Goal: Task Accomplishment & Management: Check status

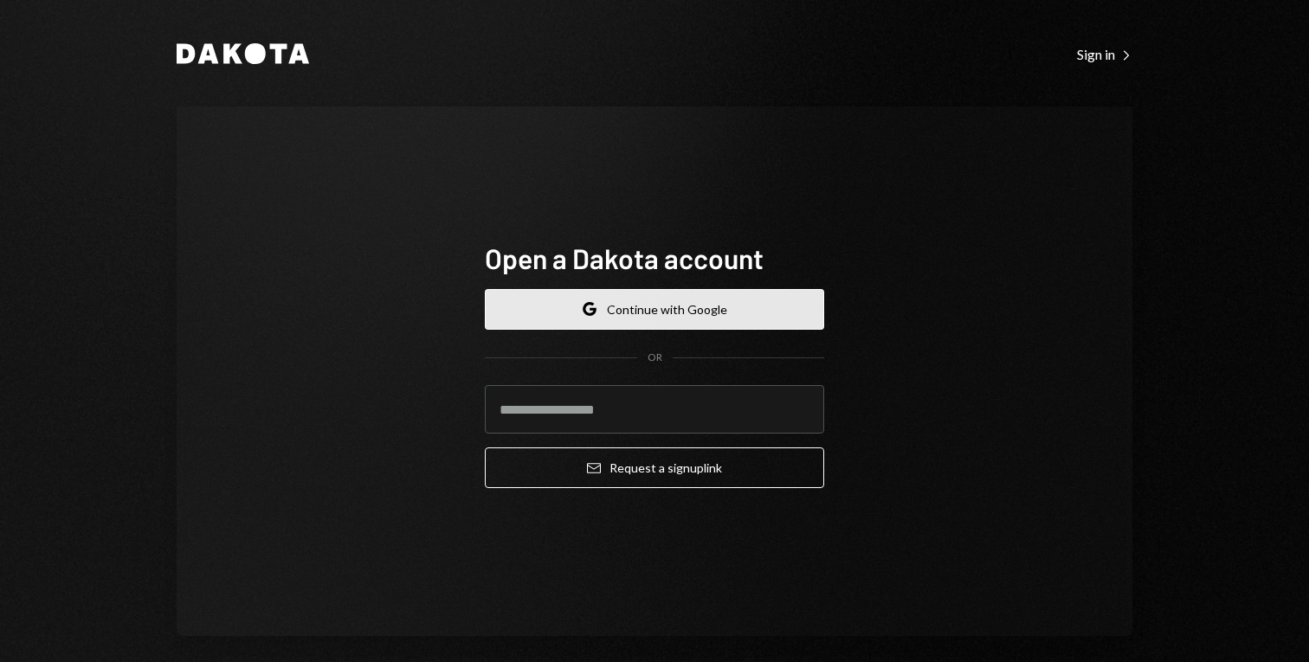
click at [688, 294] on button "Google Continue with Google" at bounding box center [654, 309] width 339 height 41
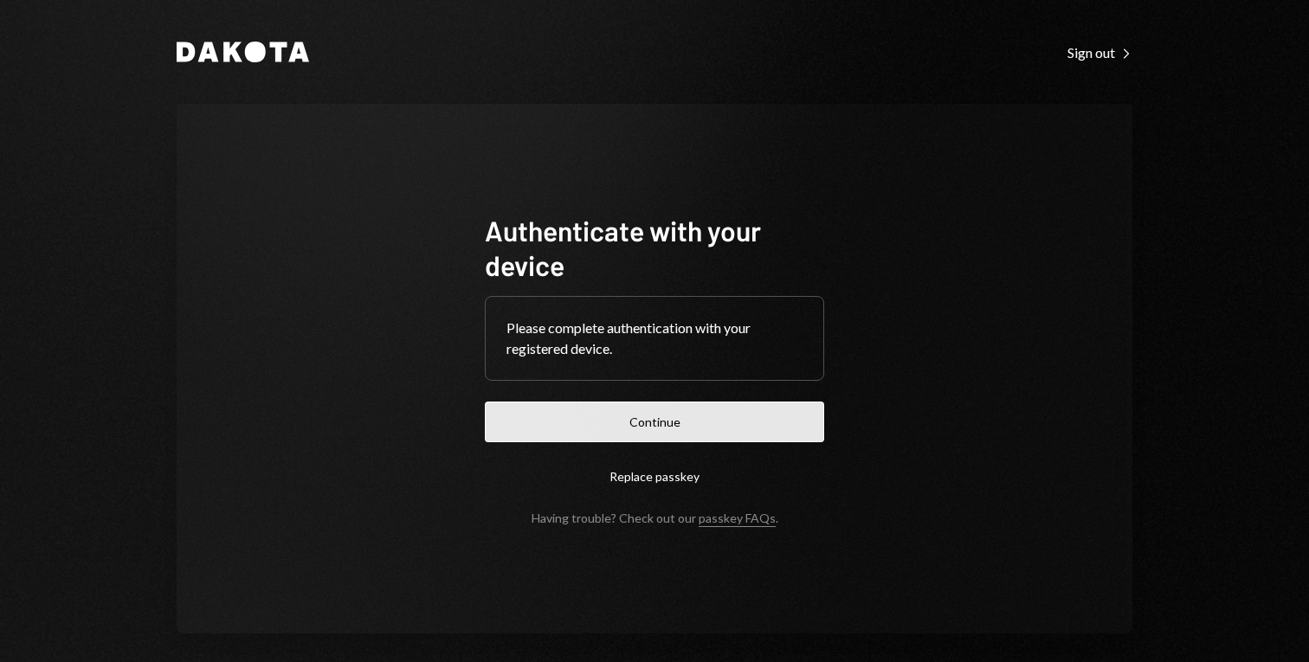
click at [726, 409] on button "Continue" at bounding box center [654, 422] width 339 height 41
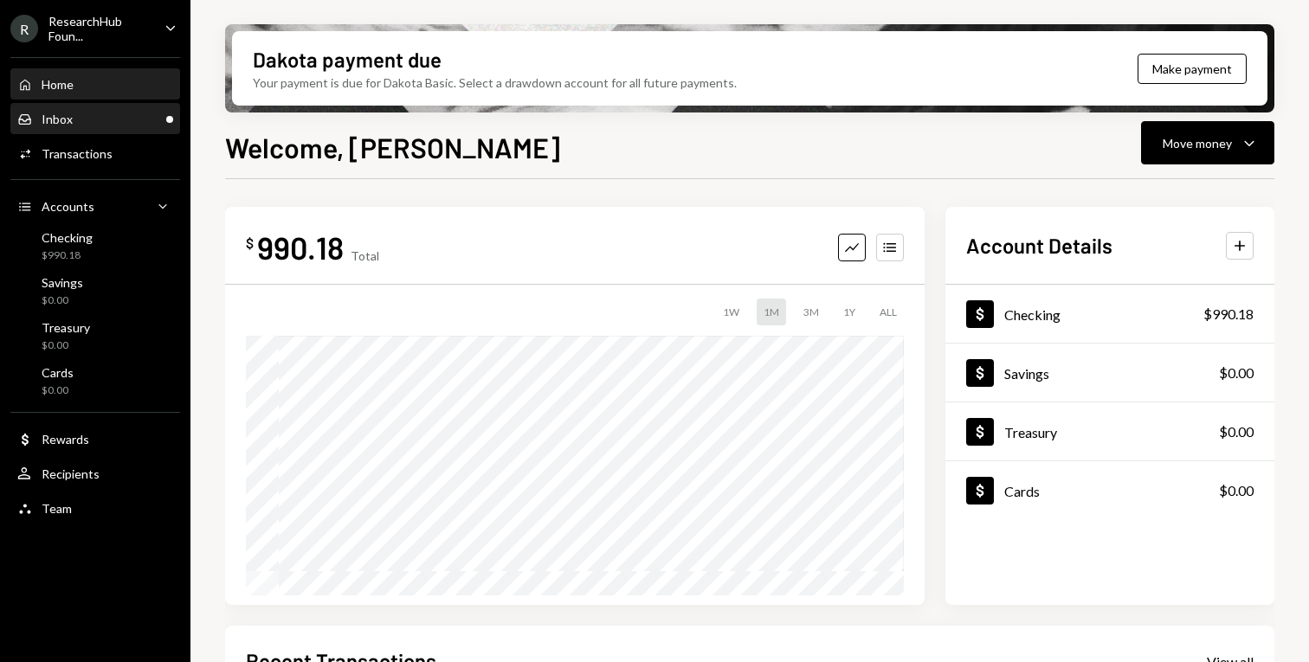
click at [106, 127] on div "Inbox Inbox" at bounding box center [95, 119] width 156 height 29
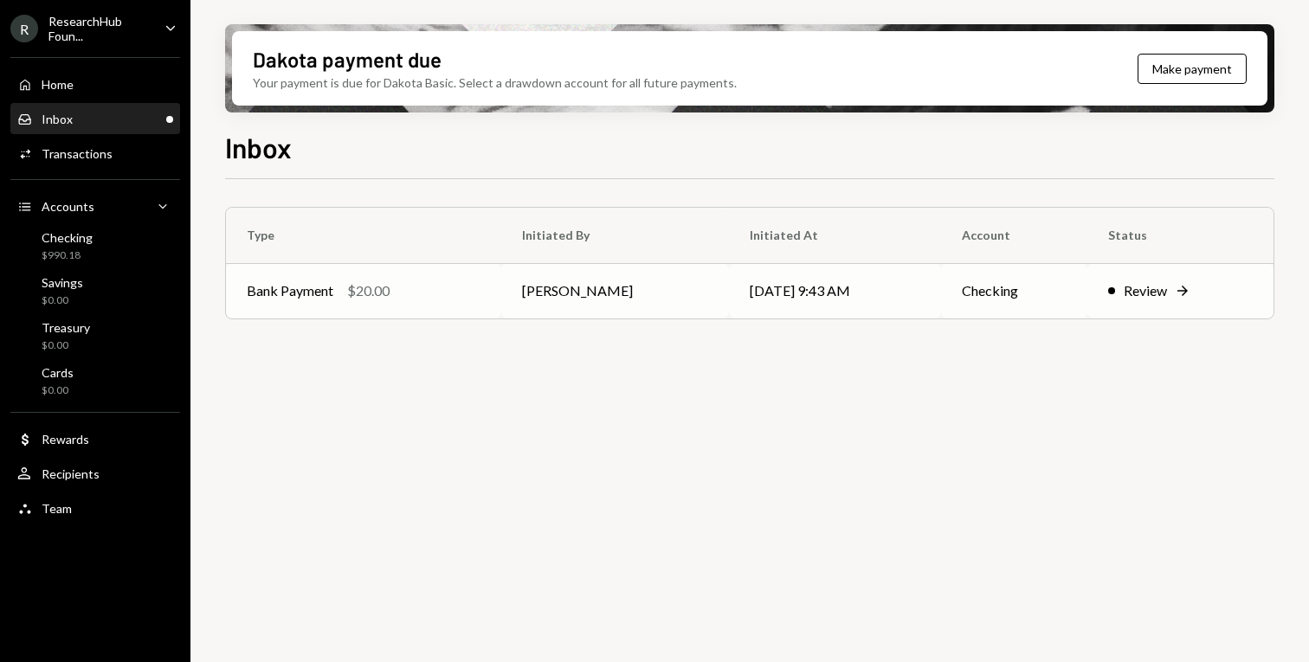
click at [1124, 287] on div "Review" at bounding box center [1145, 291] width 43 height 21
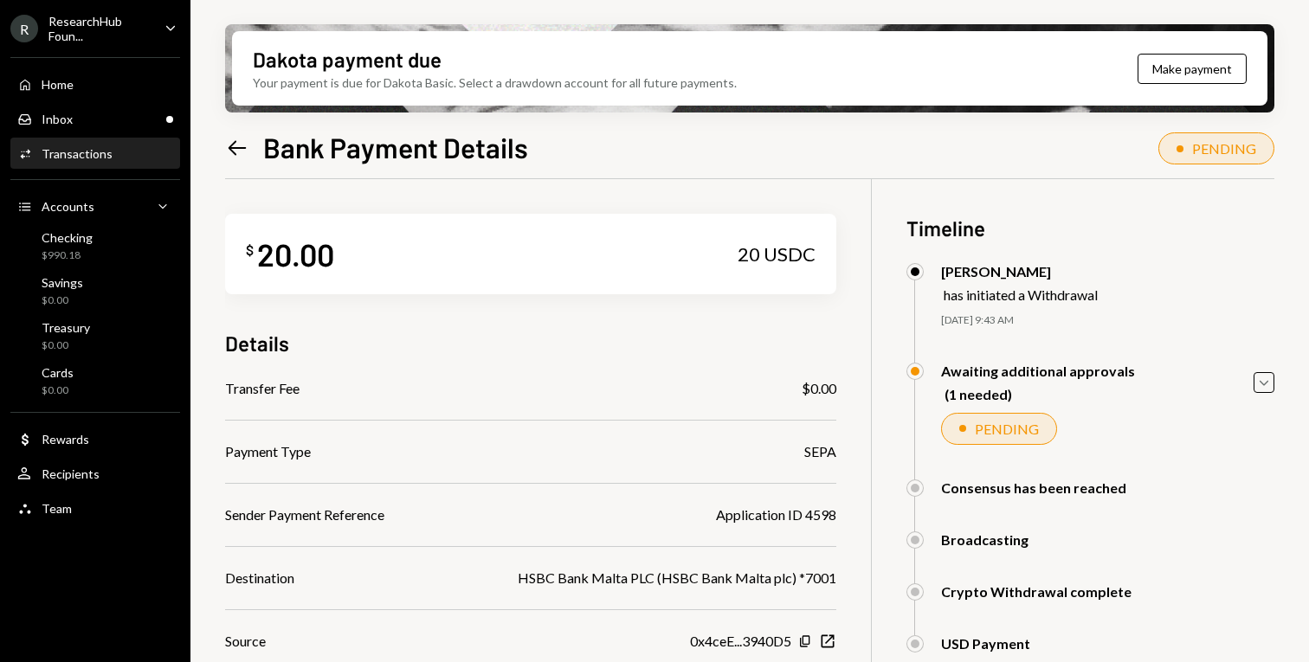
scroll to position [164, 0]
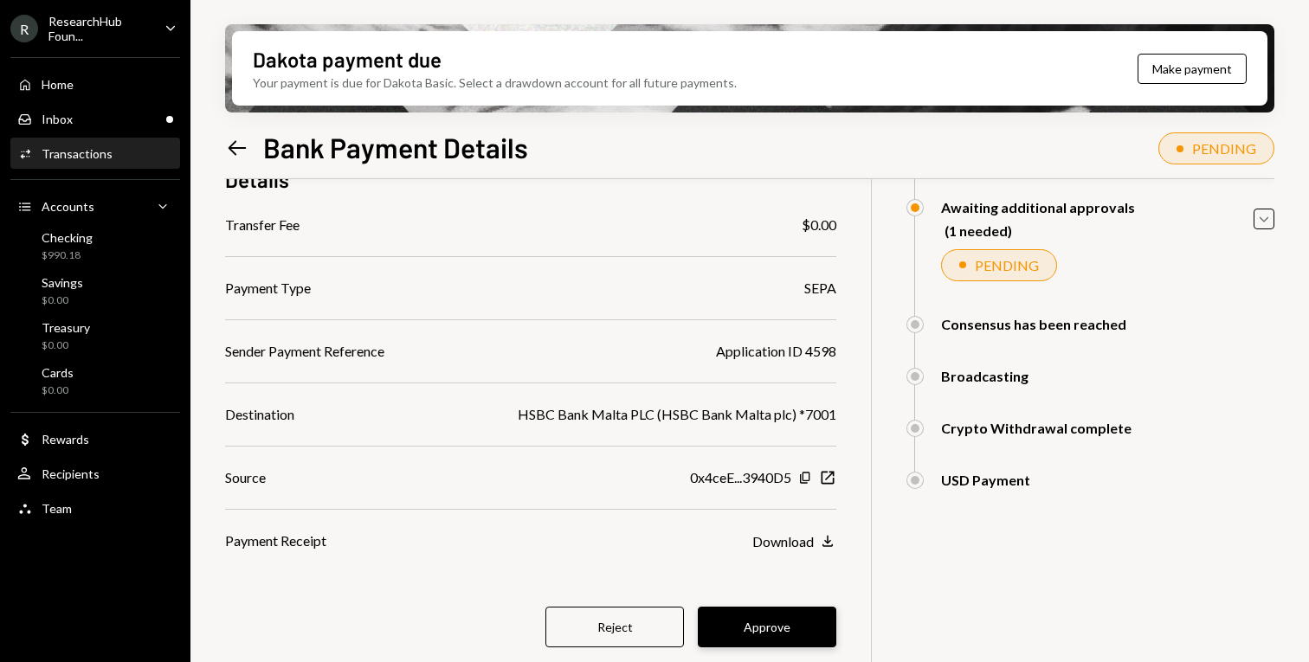
click at [780, 629] on button "Approve" at bounding box center [767, 627] width 139 height 41
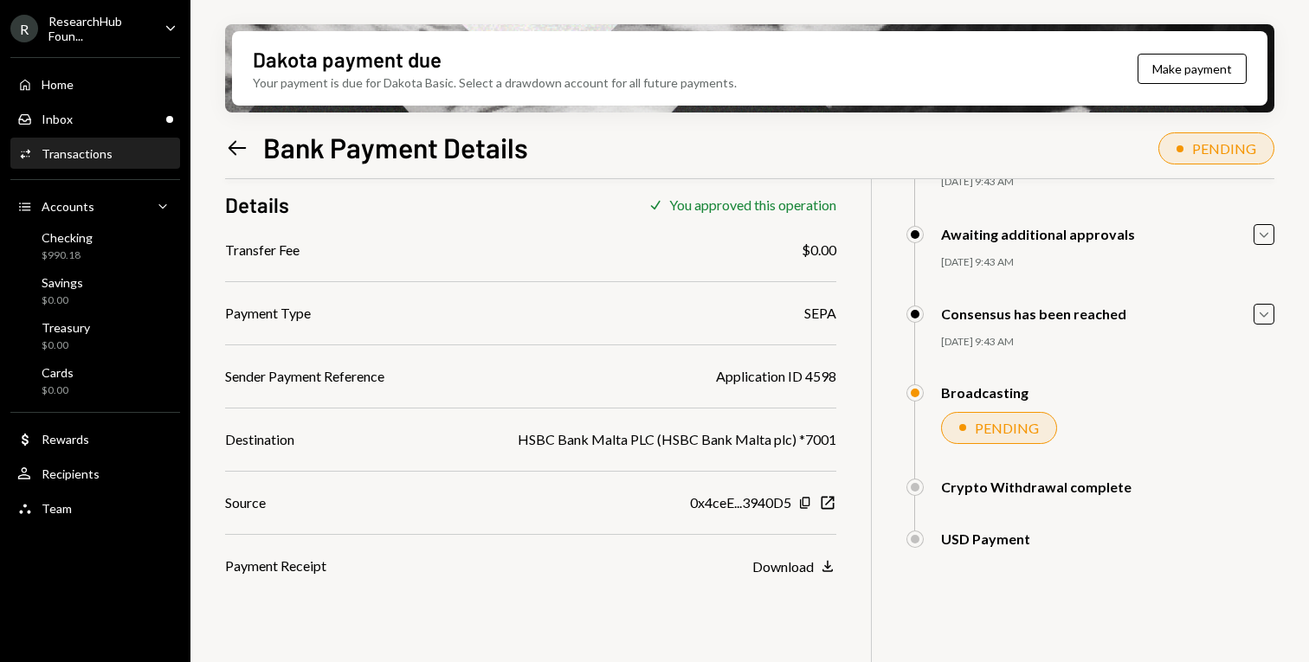
scroll to position [139, 0]
click at [117, 119] on div "Inbox Inbox" at bounding box center [95, 120] width 156 height 16
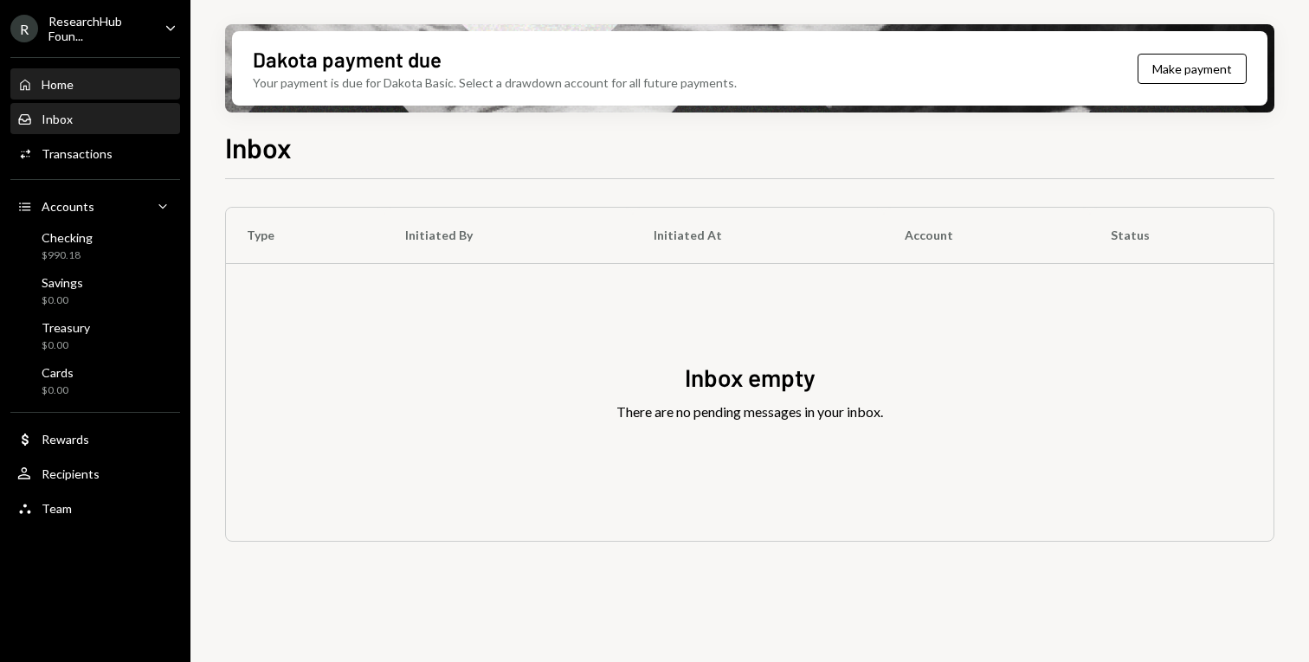
click at [107, 84] on div "Home Home" at bounding box center [95, 85] width 156 height 16
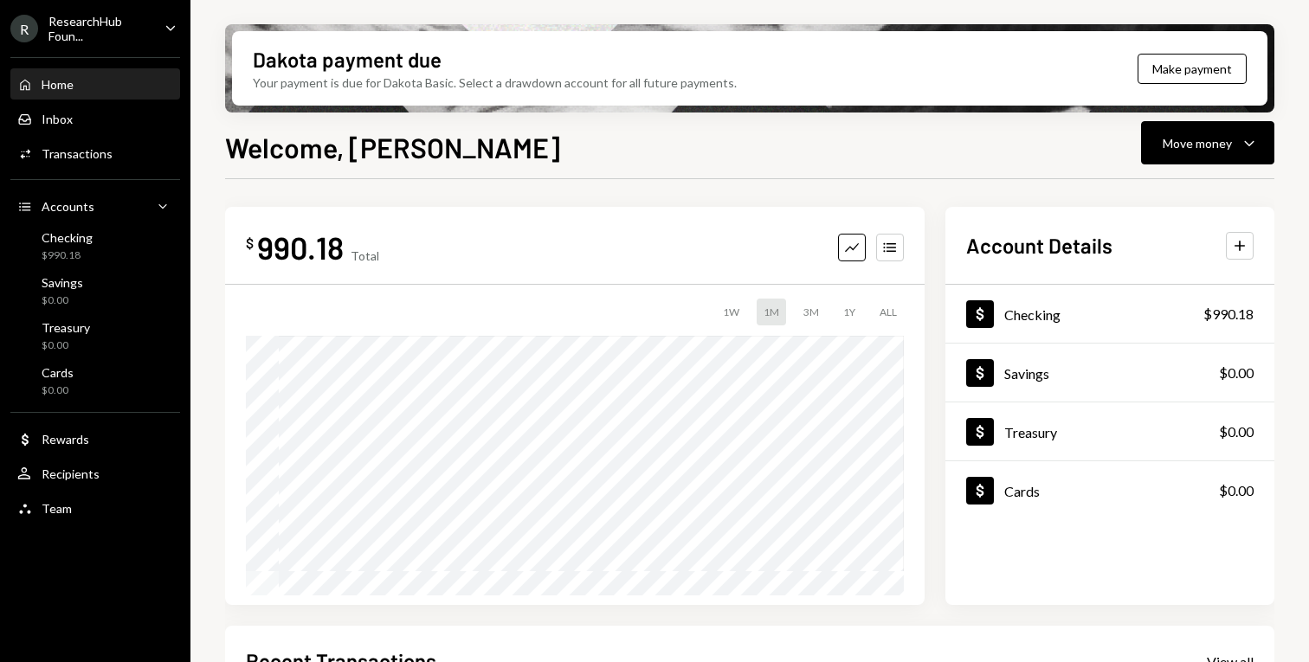
click at [515, 81] on div "Your payment is due for Dakota Basic. Select a drawdown account for all future …" at bounding box center [495, 83] width 484 height 18
drag, startPoint x: 1164, startPoint y: 80, endPoint x: 684, endPoint y: 74, distance: 479.7
click at [684, 74] on div "Dakota payment due Your payment is due for Dakota Basic. Select a drawdown acco…" at bounding box center [750, 68] width 1036 height 74
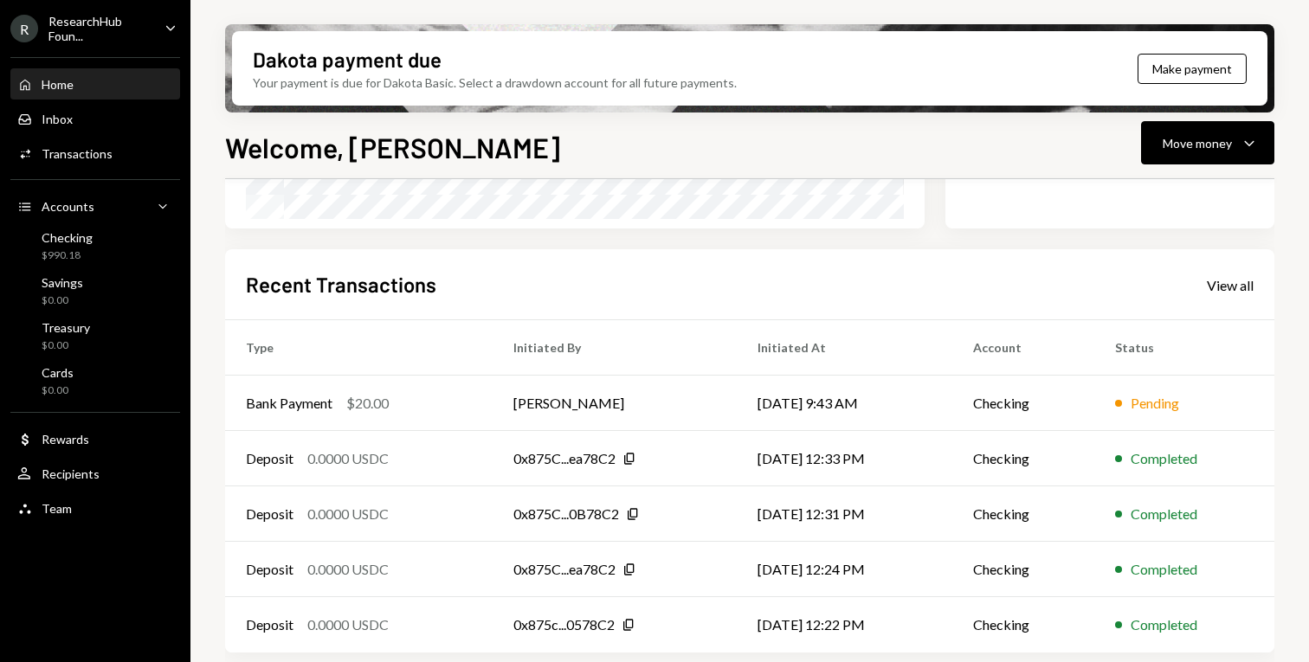
scroll to position [381, 0]
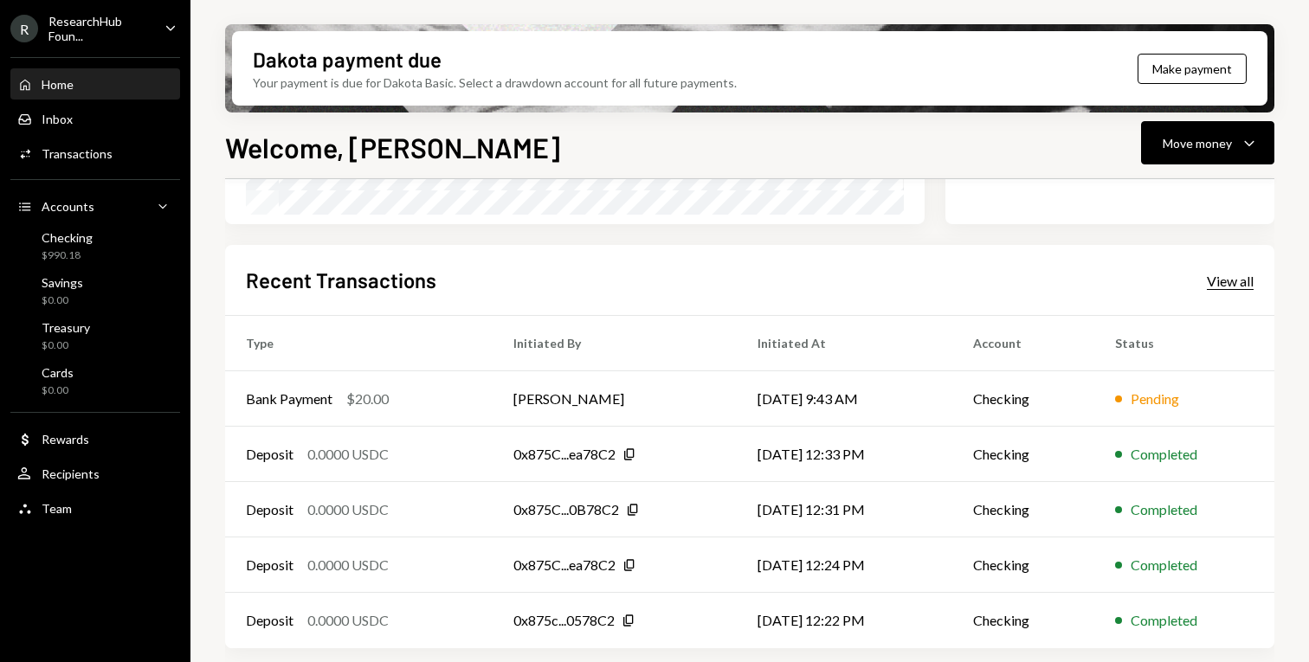
click at [1232, 283] on div "View all" at bounding box center [1230, 281] width 47 height 17
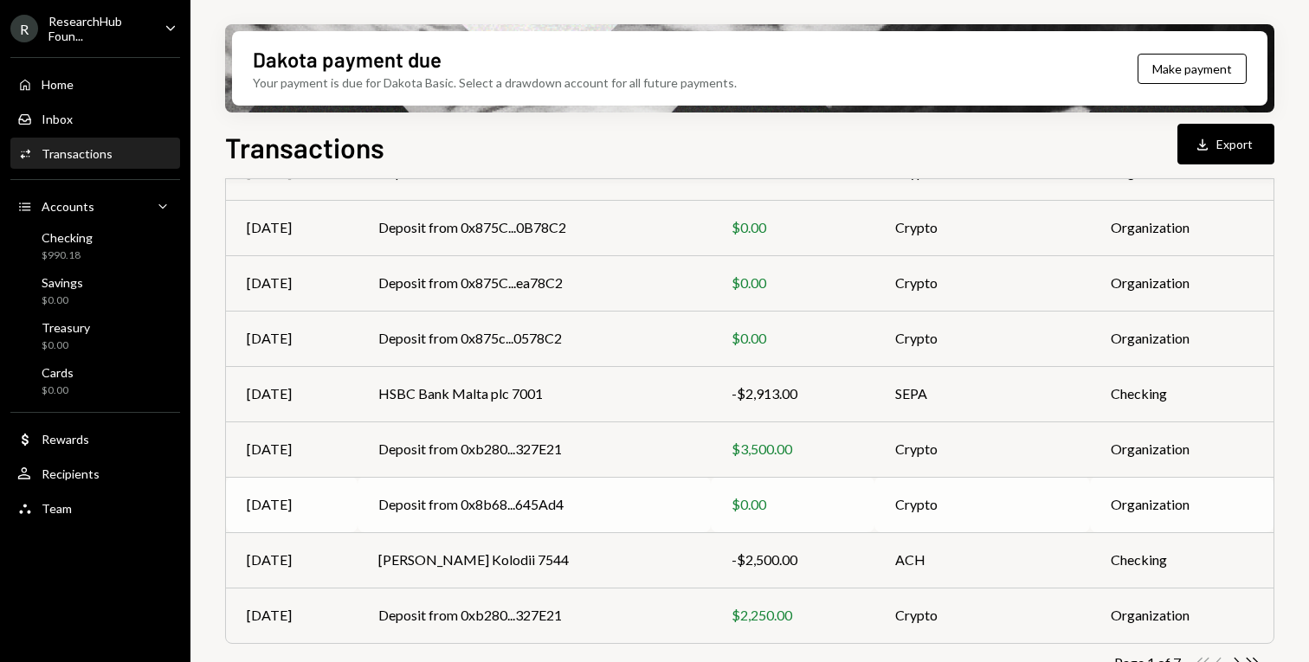
scroll to position [324, 0]
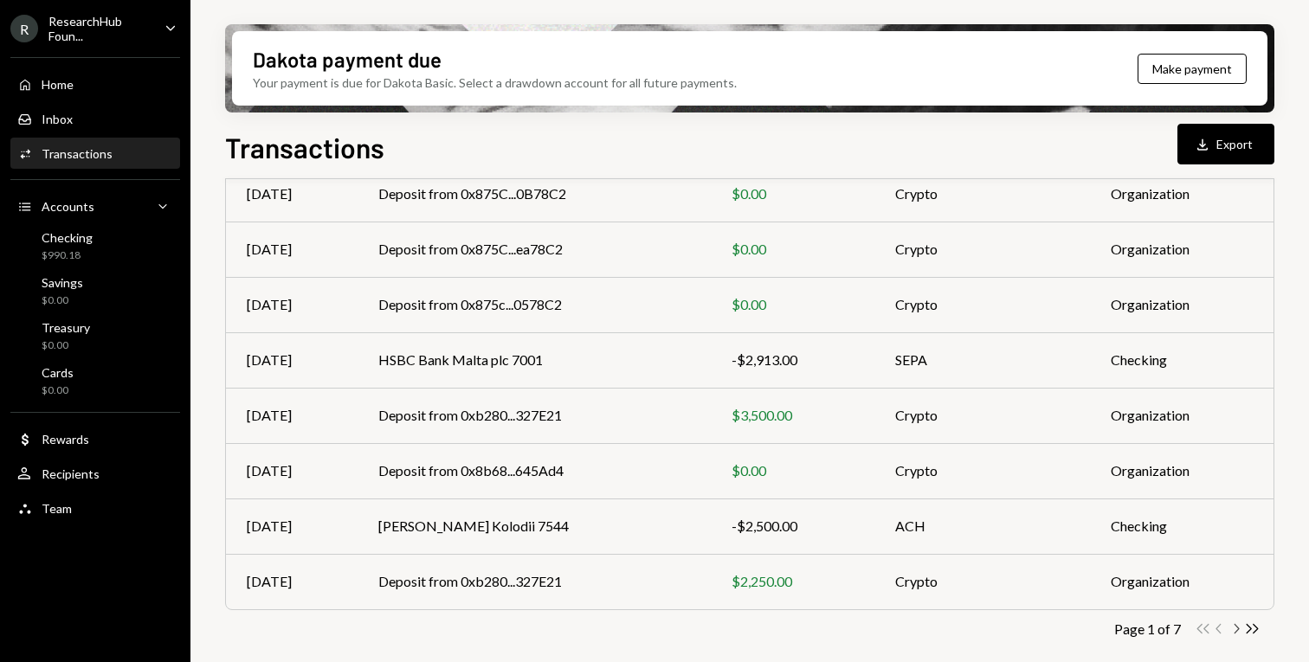
click at [1233, 631] on icon "Chevron Right" at bounding box center [1236, 629] width 16 height 16
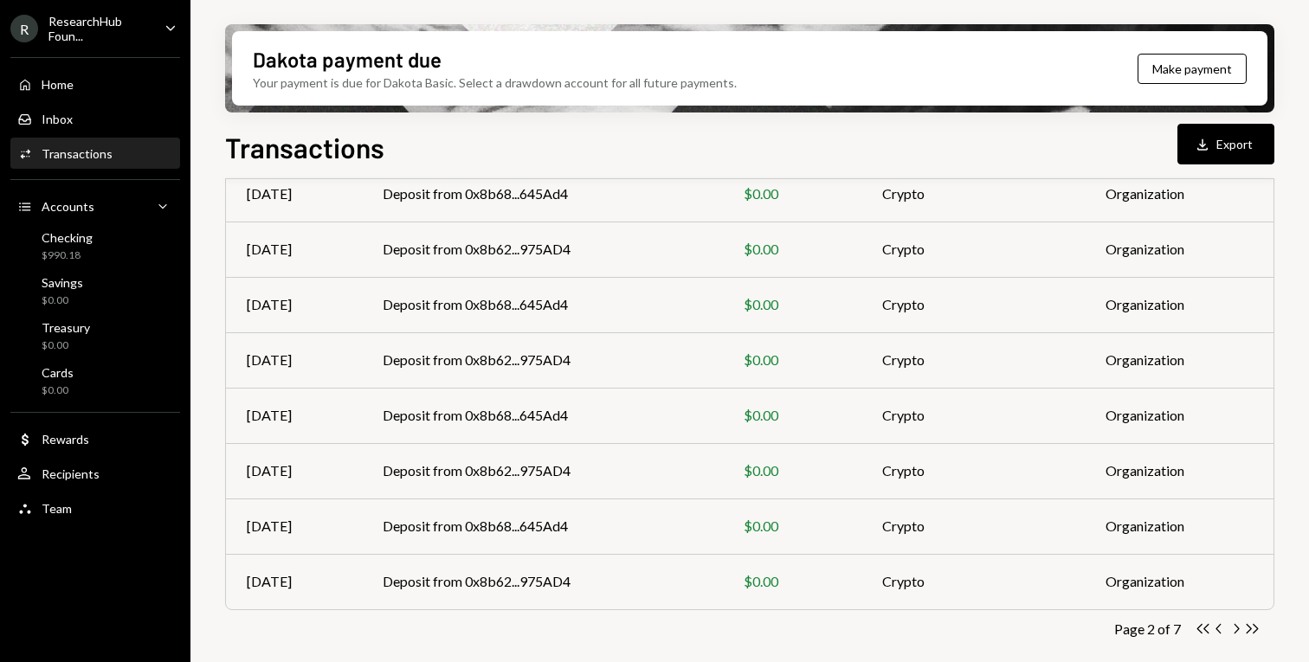
click at [1234, 625] on icon "Chevron Right" at bounding box center [1236, 629] width 16 height 16
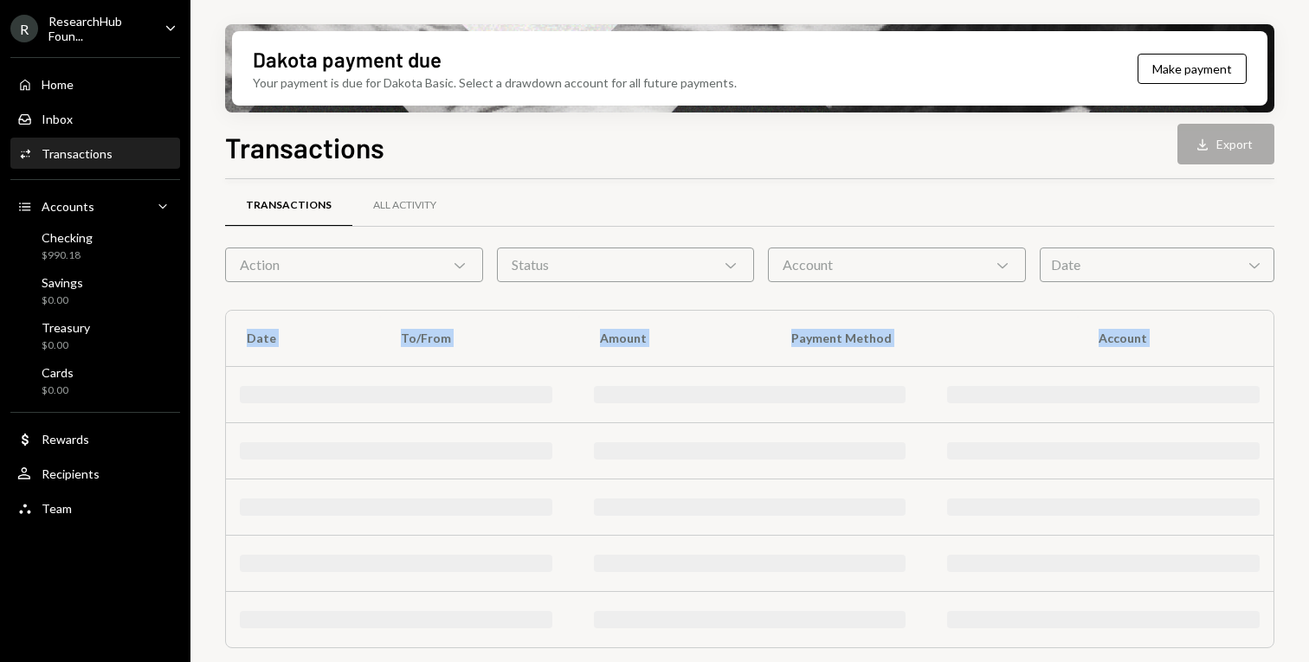
click at [1234, 625] on div at bounding box center [1103, 619] width 313 height 17
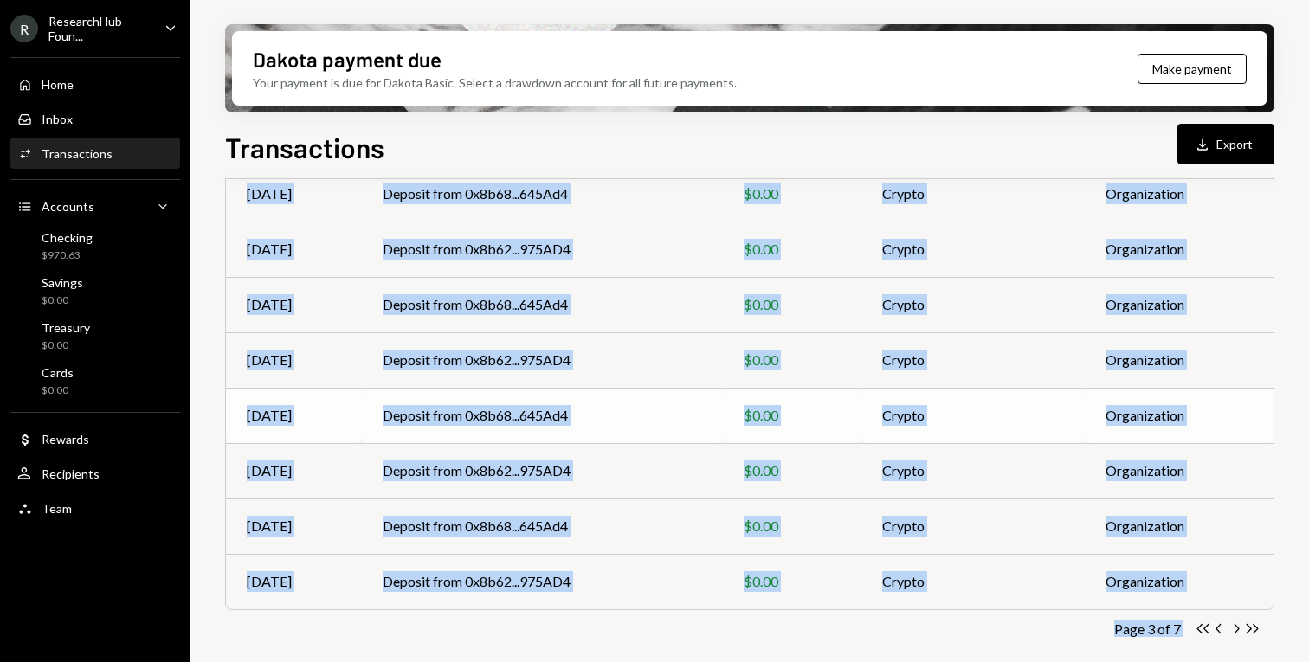
scroll to position [0, 0]
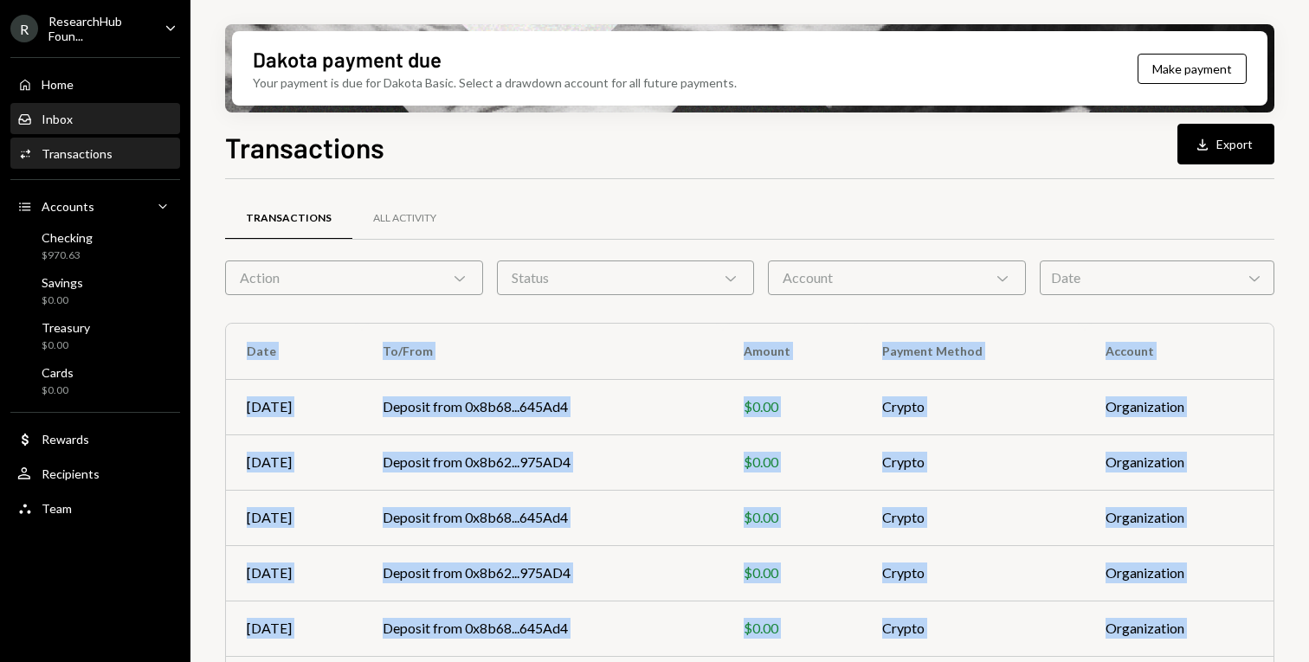
click at [97, 121] on div "Inbox Inbox" at bounding box center [95, 120] width 156 height 16
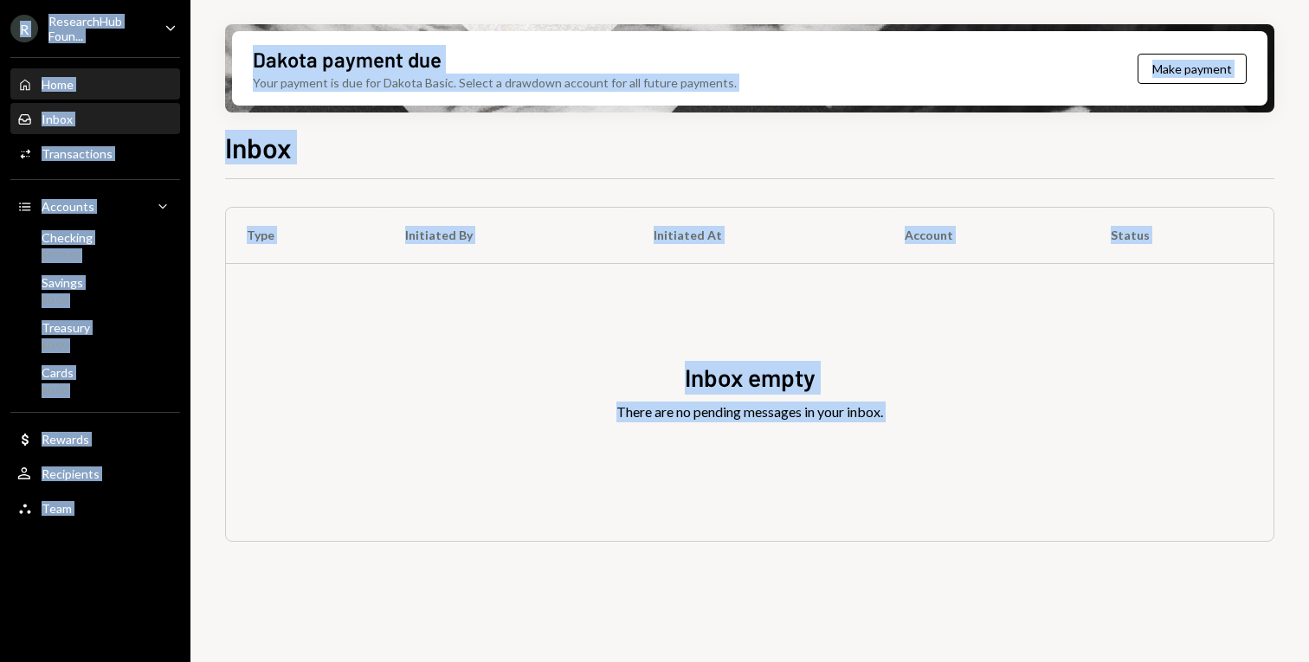
click at [91, 77] on div "Home Home" at bounding box center [95, 85] width 156 height 16
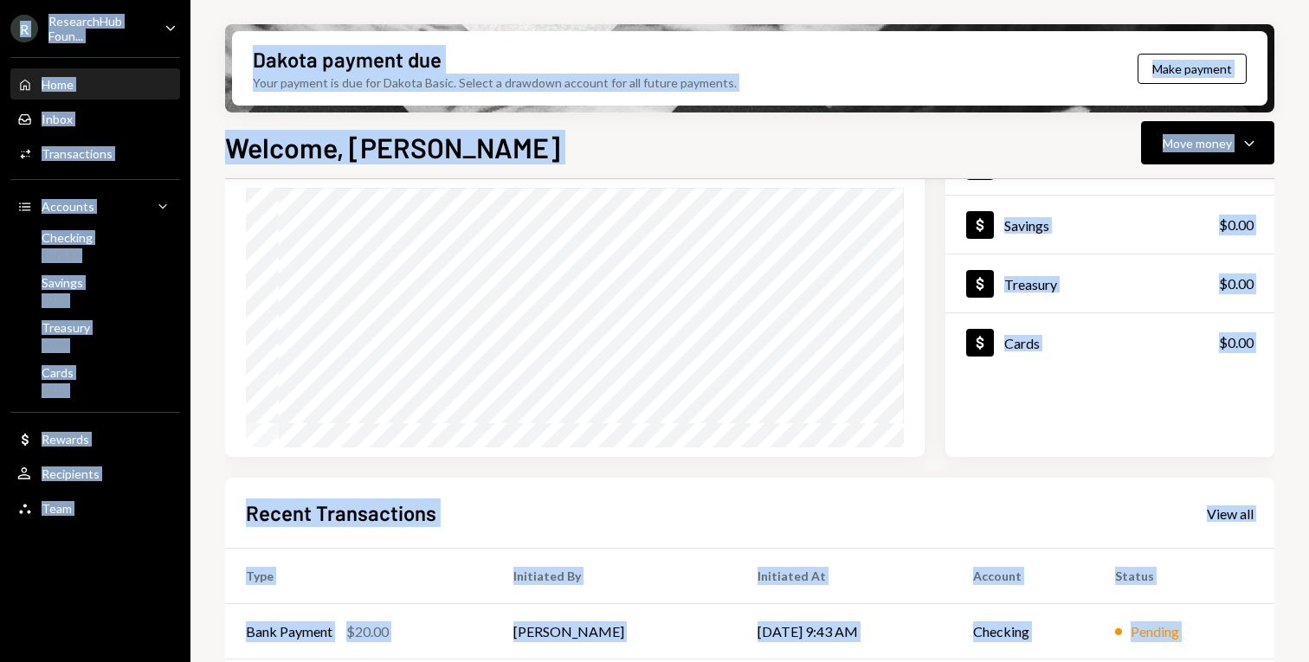
scroll to position [381, 0]
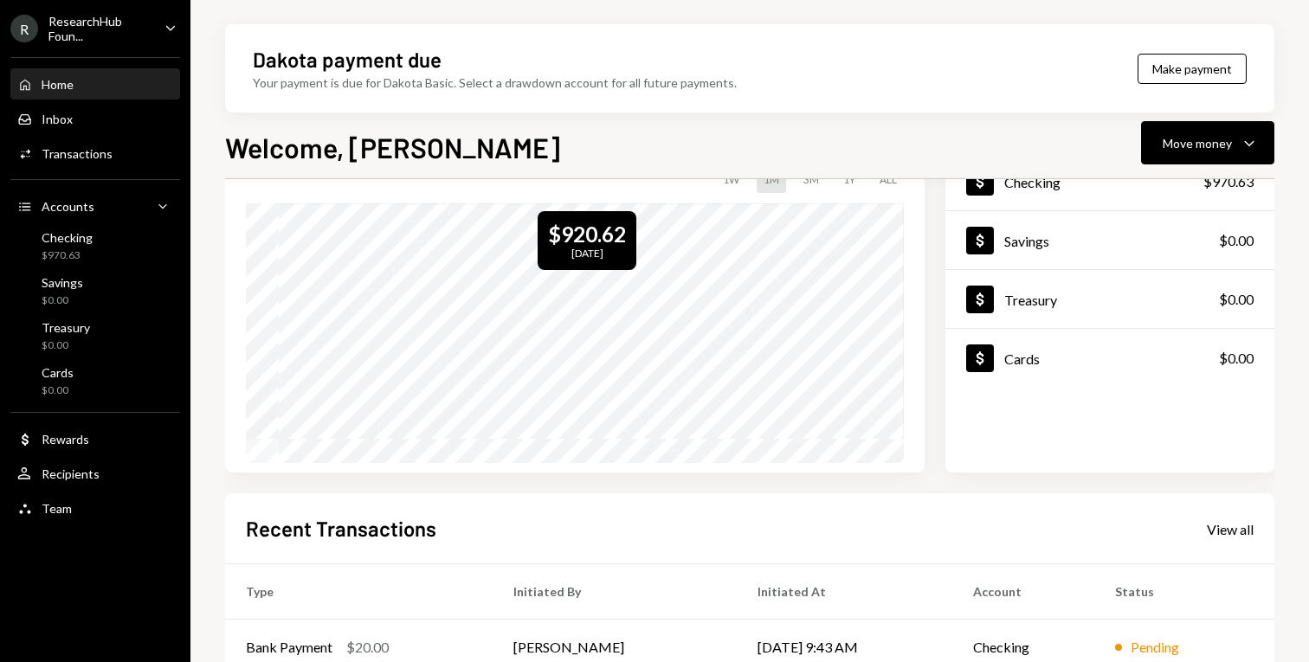
scroll to position [381, 0]
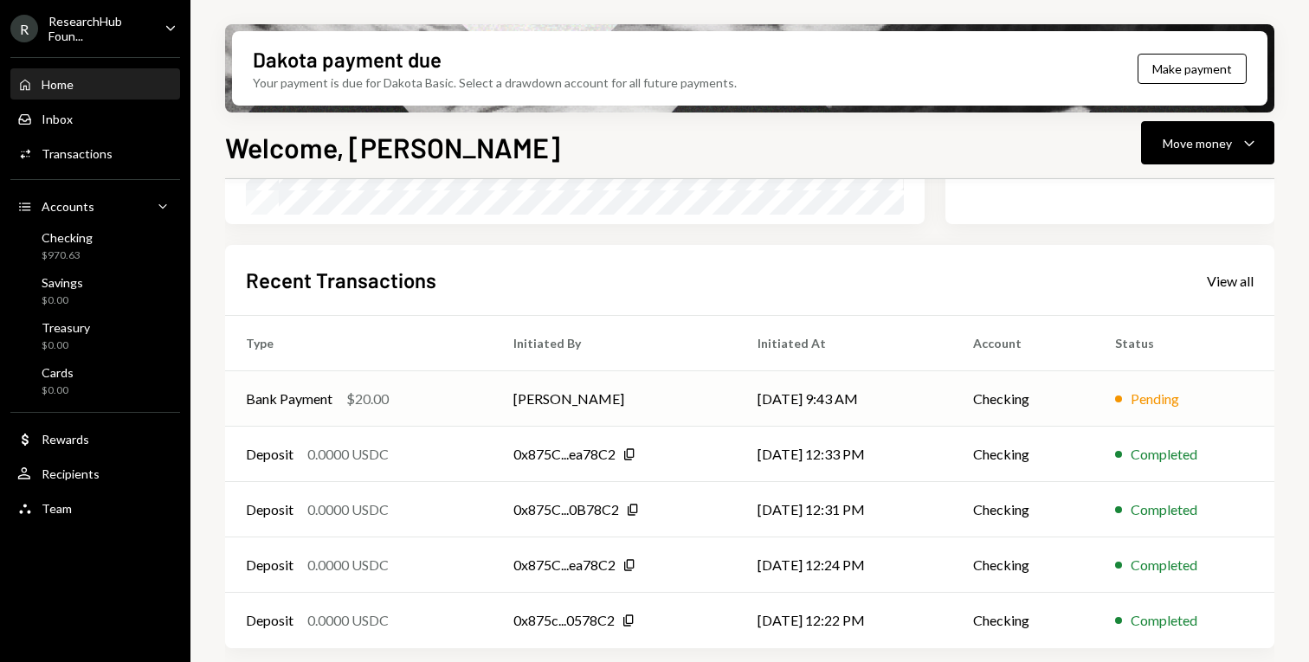
click at [1156, 406] on div "Pending" at bounding box center [1155, 399] width 48 height 21
